Goal: Task Accomplishment & Management: Use online tool/utility

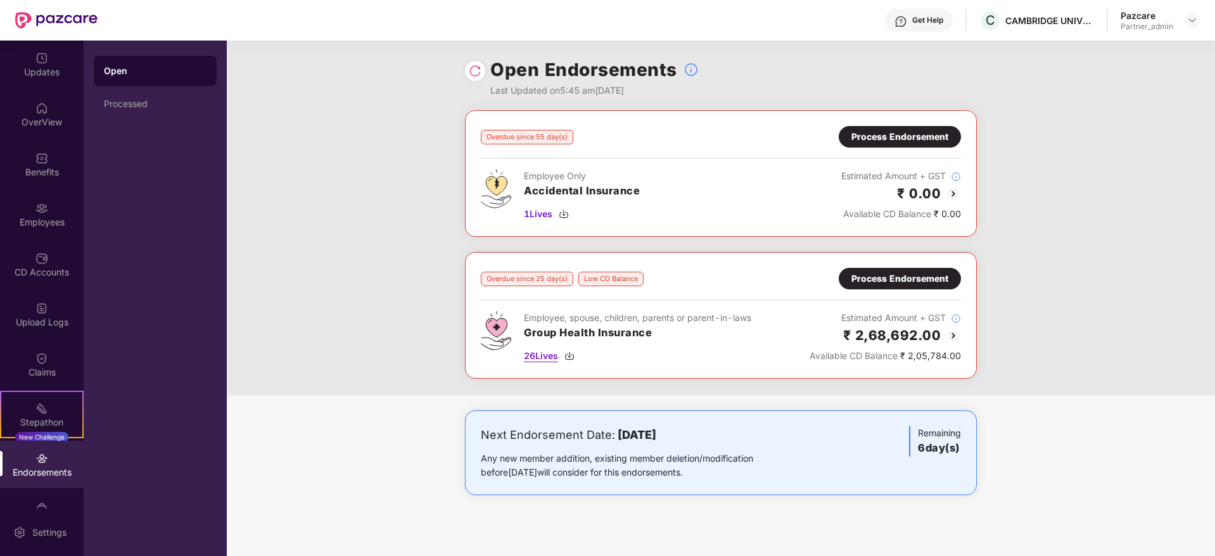
click at [572, 352] on img at bounding box center [570, 356] width 10 height 10
click at [1196, 19] on img at bounding box center [1193, 20] width 10 height 10
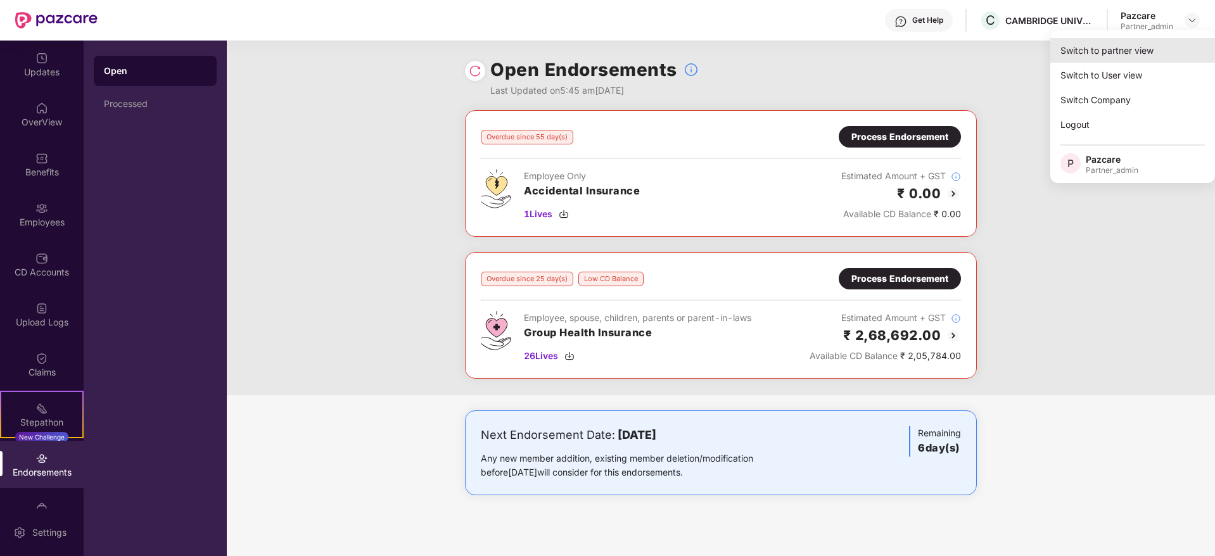
click at [1148, 44] on div "Switch to partner view" at bounding box center [1133, 50] width 165 height 25
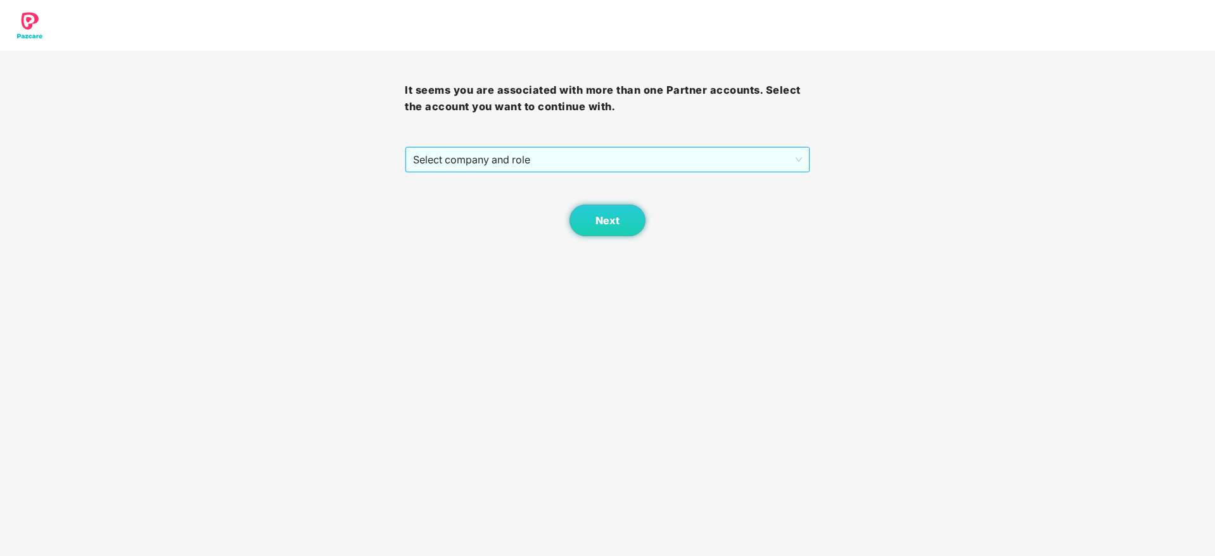
click at [586, 160] on span "Select company and role" at bounding box center [607, 160] width 388 height 24
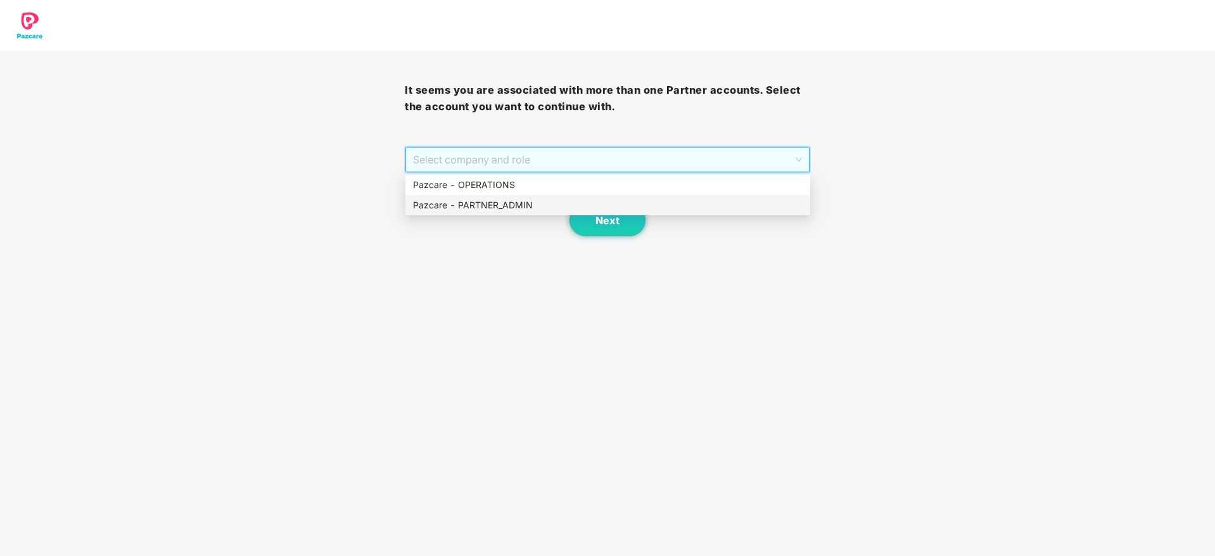
click at [542, 201] on div "Pazcare - PARTNER_ADMIN" at bounding box center [608, 205] width 390 height 14
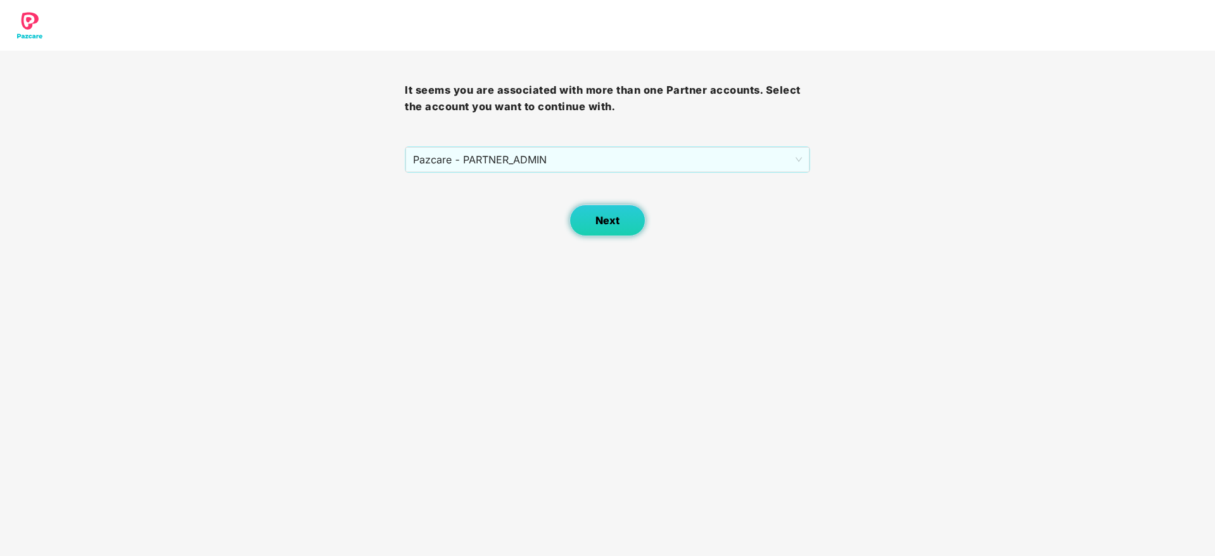
click at [629, 233] on button "Next" at bounding box center [608, 221] width 76 height 32
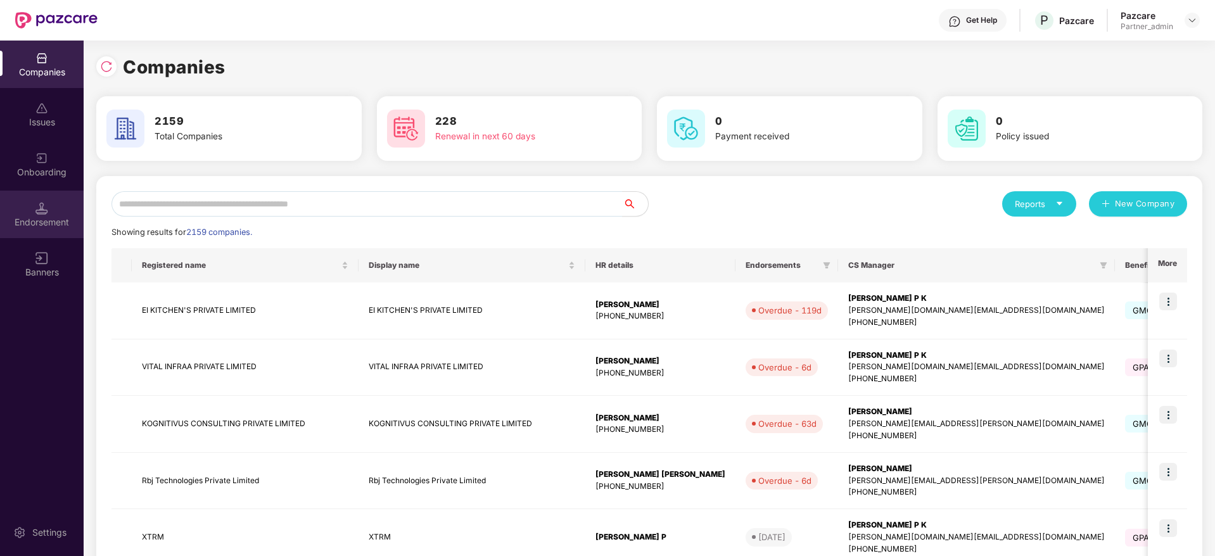
click at [48, 224] on div "Endorsement" at bounding box center [42, 222] width 84 height 13
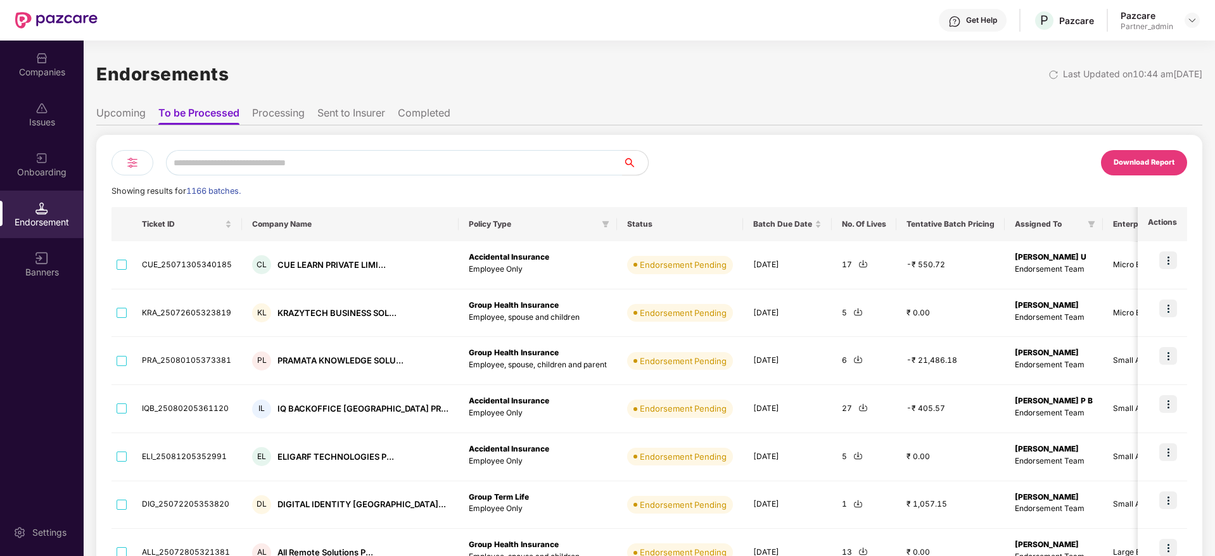
click at [1158, 167] on div "Download Report" at bounding box center [1144, 162] width 61 height 11
click at [620, 71] on div "Endorsements Last Updated on 10:44 am[DATE]" at bounding box center [649, 73] width 1106 height 39
